Goal: Register for event/course

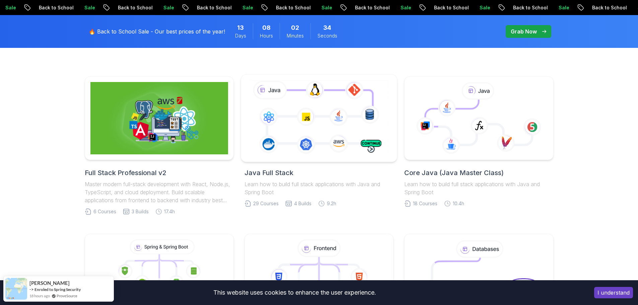
click at [307, 139] on icon at bounding box center [319, 118] width 142 height 79
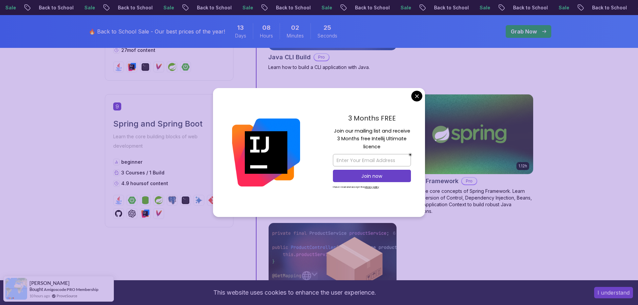
scroll to position [1405, 0]
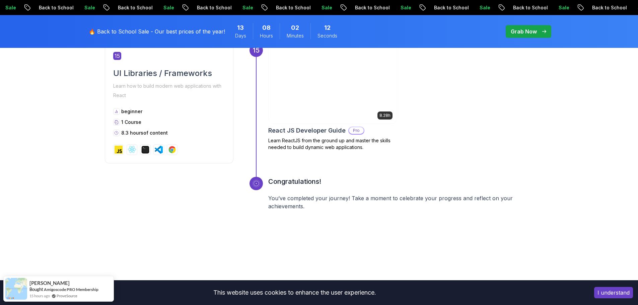
scroll to position [2795, 0]
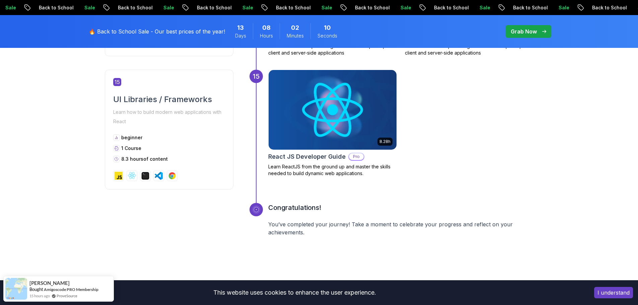
click at [365, 131] on img at bounding box center [332, 110] width 134 height 84
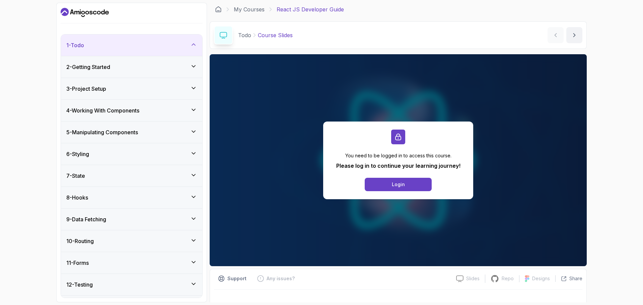
click at [330, 113] on html "1 - Todo 1 - Course Slides slides 2 - Important Before We Begin Text 2 - Gettin…" at bounding box center [321, 152] width 643 height 305
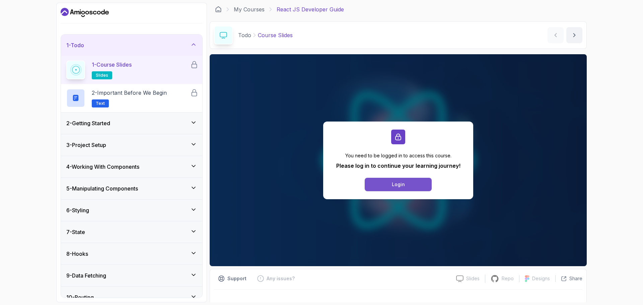
click at [387, 181] on button "Login" at bounding box center [398, 184] width 67 height 13
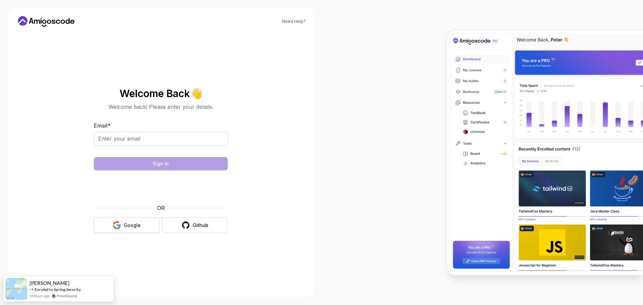
click at [131, 223] on div "Google" at bounding box center [132, 225] width 17 height 7
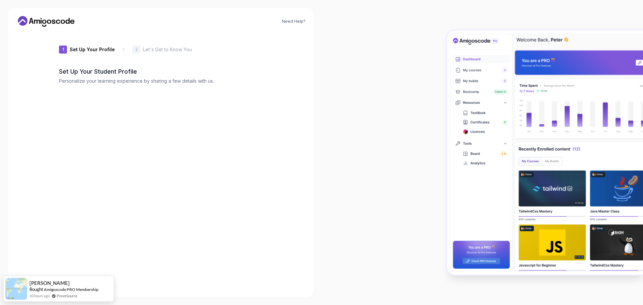
type input "bravestag0e32c"
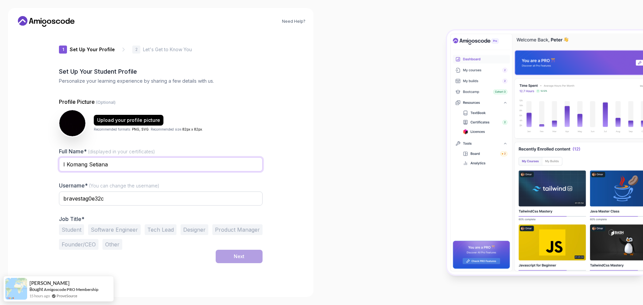
click at [146, 166] on input "I Komang Setiana" at bounding box center [161, 164] width 204 height 14
drag, startPoint x: 126, startPoint y: 198, endPoint x: 53, endPoint y: 192, distance: 73.2
click at [53, 192] on div "1 Set Up Your Profile 1 Set Up Your Profile 2 Let's Get to Know You Set Up Your…" at bounding box center [160, 160] width 225 height 257
type input "bimacool"
click at [77, 231] on button "Student" at bounding box center [71, 229] width 25 height 11
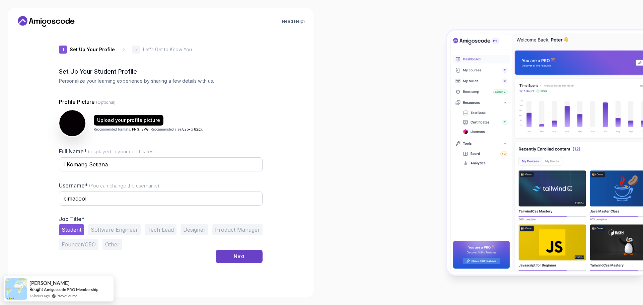
click at [117, 245] on button "Other" at bounding box center [112, 244] width 20 height 11
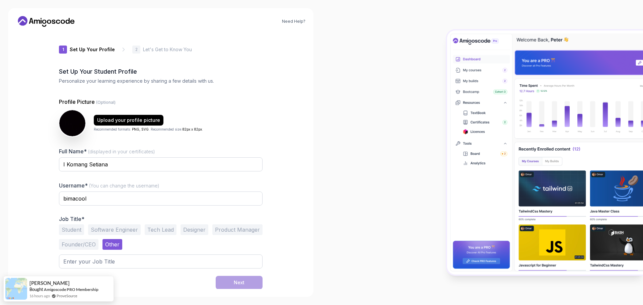
click at [82, 228] on button "Student" at bounding box center [71, 229] width 25 height 11
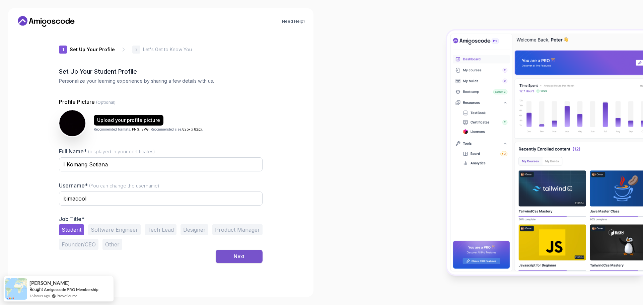
click at [246, 254] on button "Next" at bounding box center [239, 256] width 47 height 13
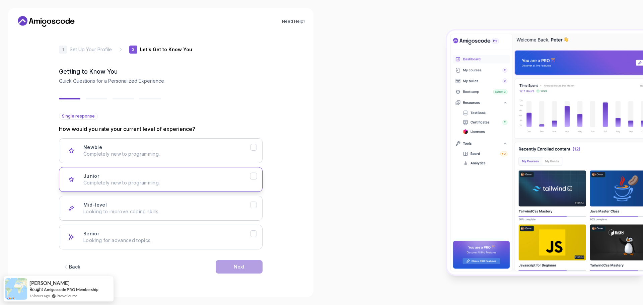
click at [250, 180] on p "Completely new to programming." at bounding box center [166, 182] width 167 height 7
click at [245, 268] on button "Next" at bounding box center [239, 266] width 47 height 13
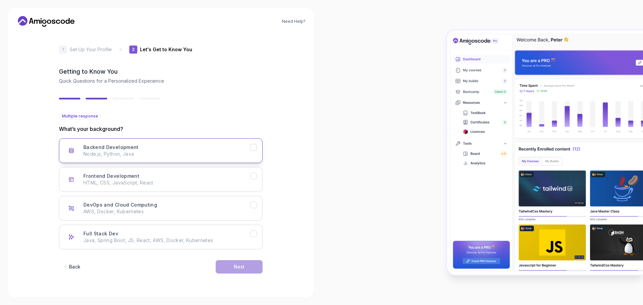
click at [253, 151] on button "Backend Development Node.js, Python, Java" at bounding box center [161, 150] width 204 height 25
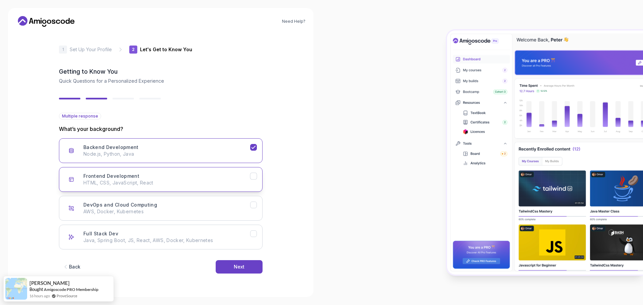
click at [255, 176] on icon "Frontend Development" at bounding box center [253, 176] width 6 height 6
click at [254, 204] on icon "DevOps and Cloud Computing" at bounding box center [253, 205] width 6 height 6
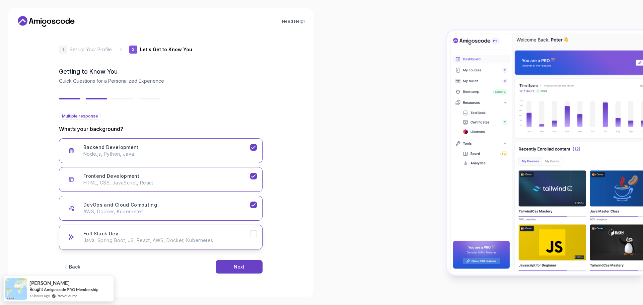
click at [252, 235] on icon "Full Stack Dev" at bounding box center [253, 234] width 6 height 6
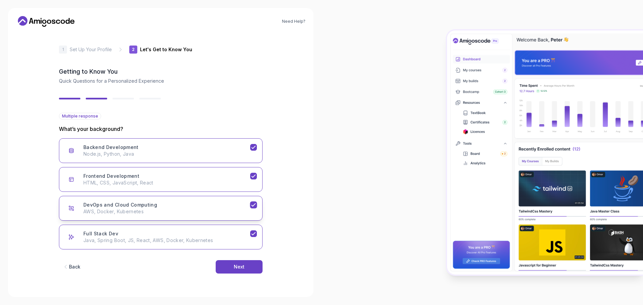
click at [252, 203] on icon "DevOps and Cloud Computing" at bounding box center [253, 205] width 6 height 6
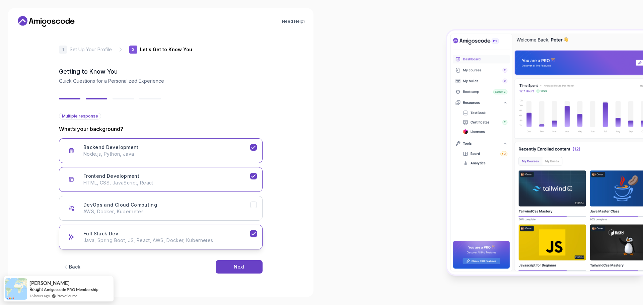
click at [252, 232] on icon "Full Stack Dev" at bounding box center [253, 234] width 6 height 6
click at [248, 270] on button "Next" at bounding box center [239, 266] width 47 height 13
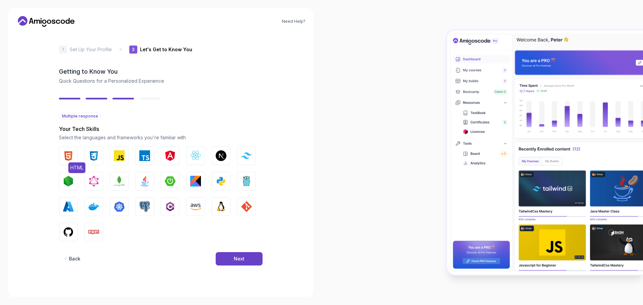
click at [67, 159] on img "button" at bounding box center [68, 155] width 11 height 11
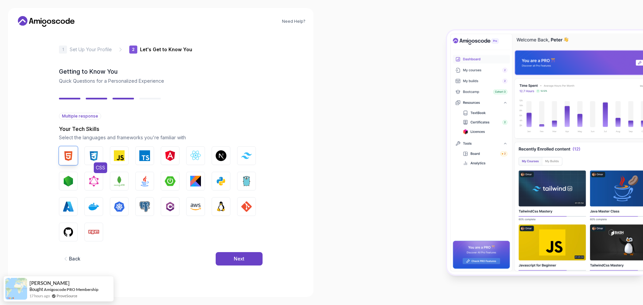
click at [99, 156] on img "button" at bounding box center [93, 155] width 11 height 11
click at [121, 158] on img "button" at bounding box center [119, 155] width 11 height 11
click at [199, 155] on img "button" at bounding box center [195, 155] width 11 height 11
click at [242, 161] on button "Tailwind CSS" at bounding box center [246, 155] width 19 height 19
click at [165, 186] on img "button" at bounding box center [170, 181] width 11 height 11
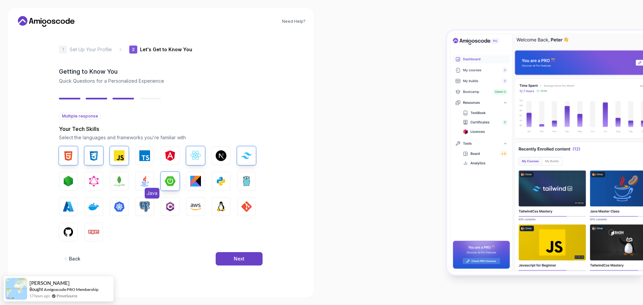
click at [146, 182] on img "button" at bounding box center [144, 181] width 11 height 11
click at [245, 184] on img "button" at bounding box center [246, 181] width 11 height 11
click at [251, 205] on img "button" at bounding box center [246, 206] width 11 height 11
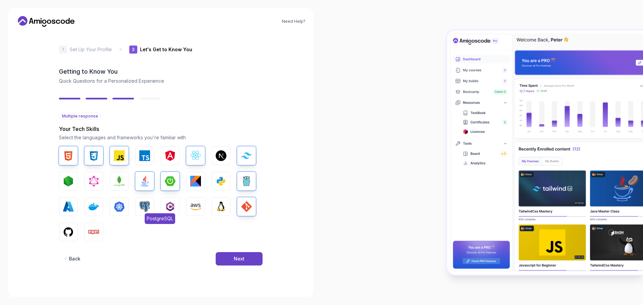
click at [148, 205] on img "button" at bounding box center [144, 206] width 11 height 11
click at [90, 203] on img "button" at bounding box center [93, 206] width 11 height 11
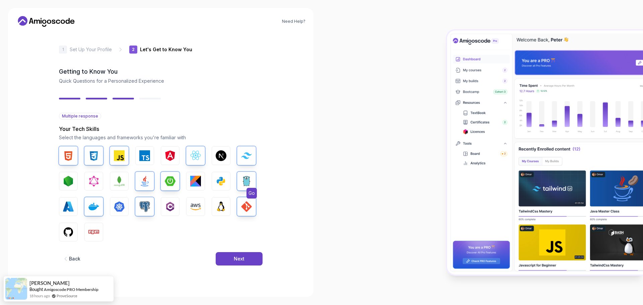
click at [248, 179] on img "button" at bounding box center [246, 181] width 11 height 11
click at [233, 254] on button "Next" at bounding box center [239, 258] width 47 height 13
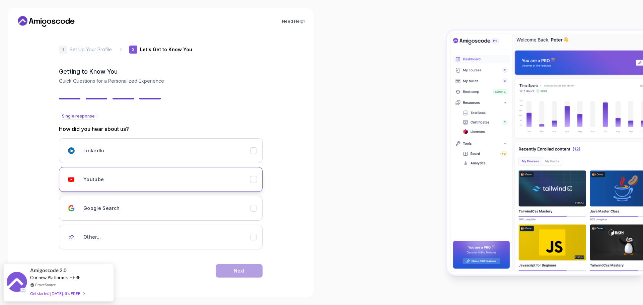
click at [255, 179] on icon "Youtube" at bounding box center [253, 179] width 6 height 6
click at [231, 271] on button "Next" at bounding box center [239, 270] width 47 height 13
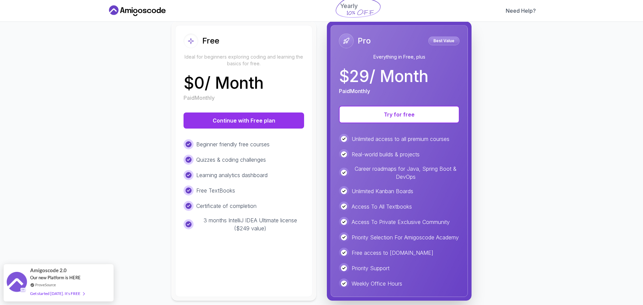
scroll to position [90, 0]
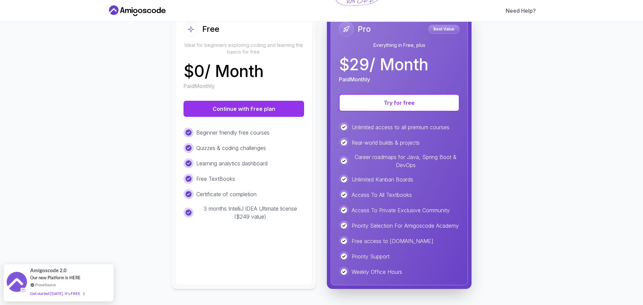
click at [241, 226] on div "Free Ideal for beginners exploring coding and learning the basics for free. $ 0…" at bounding box center [243, 149] width 137 height 272
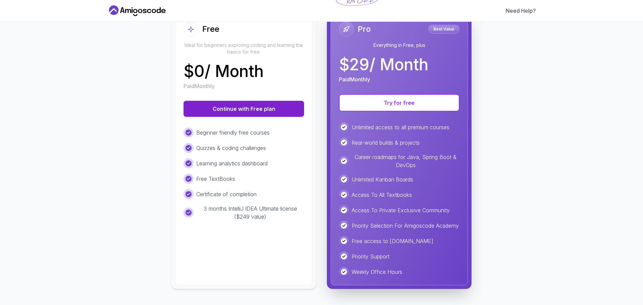
click at [247, 107] on button "Continue with Free plan" at bounding box center [243, 109] width 121 height 16
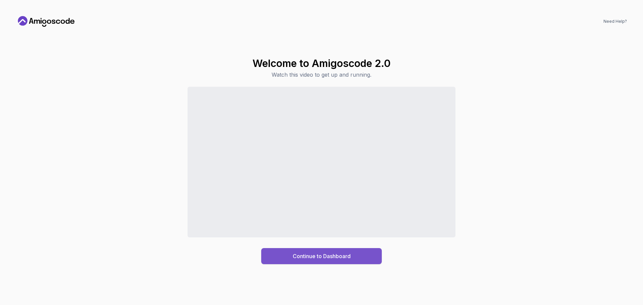
click at [310, 254] on div "Continue to Dashboard" at bounding box center [322, 256] width 58 height 8
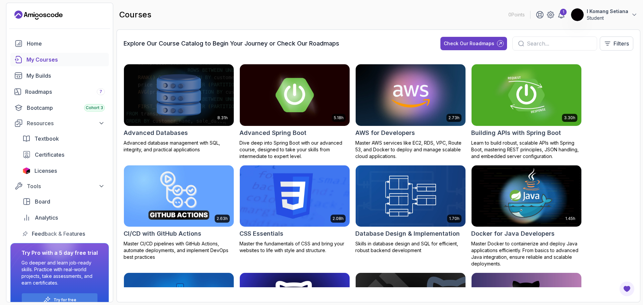
click at [275, 116] on img at bounding box center [294, 95] width 115 height 65
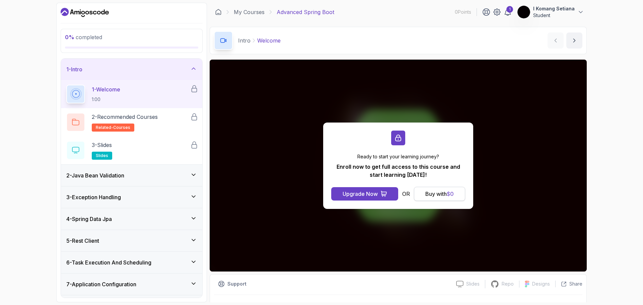
click at [426, 195] on div "Buy with $ 0" at bounding box center [439, 194] width 28 height 8
click at [438, 192] on div "Buy with $ 0" at bounding box center [439, 194] width 28 height 8
click at [453, 194] on span "$ 0" at bounding box center [450, 193] width 7 height 7
click at [433, 191] on div "Buy with $ 0" at bounding box center [439, 194] width 28 height 8
